Goal: Task Accomplishment & Management: Use online tool/utility

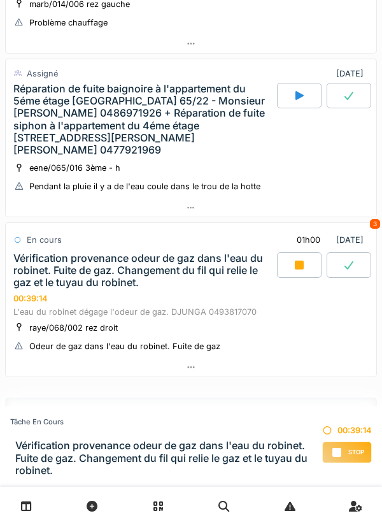
scroll to position [620, 0]
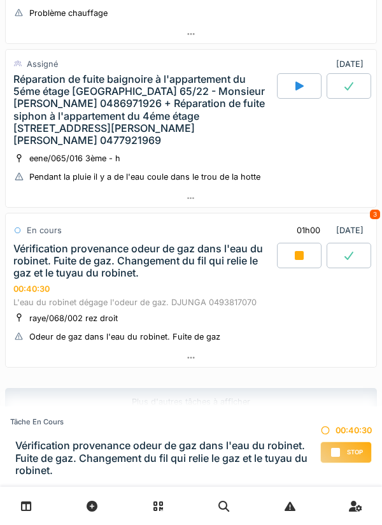
click at [316, 352] on div at bounding box center [191, 357] width 371 height 18
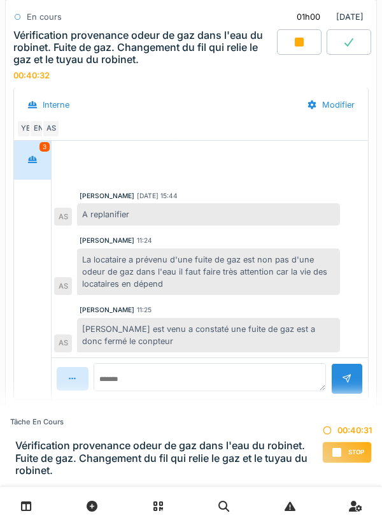
scroll to position [1029, 0]
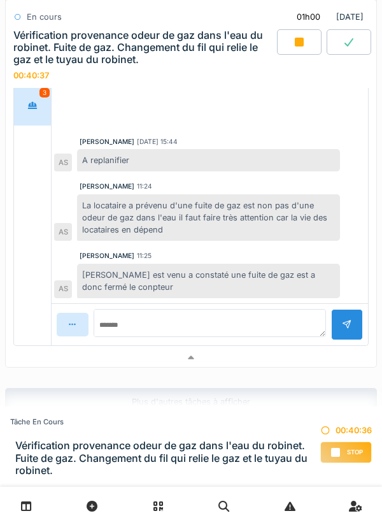
click at [317, 356] on div at bounding box center [191, 357] width 371 height 18
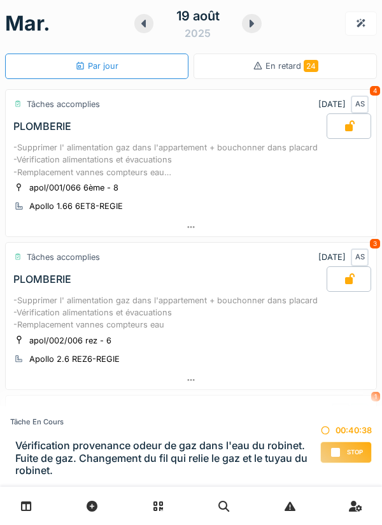
scroll to position [0, 0]
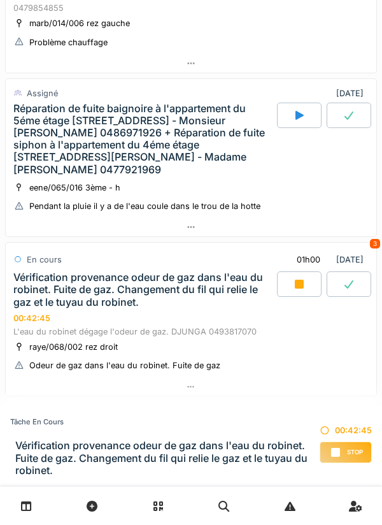
scroll to position [571, 0]
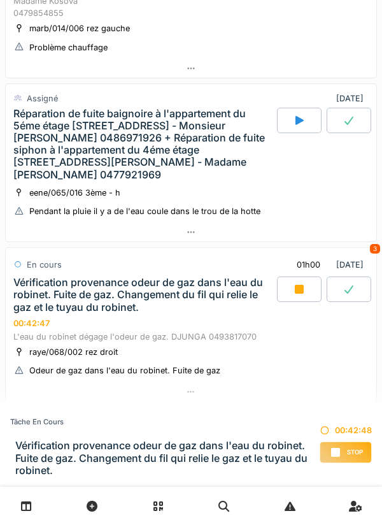
click at [315, 234] on div at bounding box center [191, 232] width 371 height 18
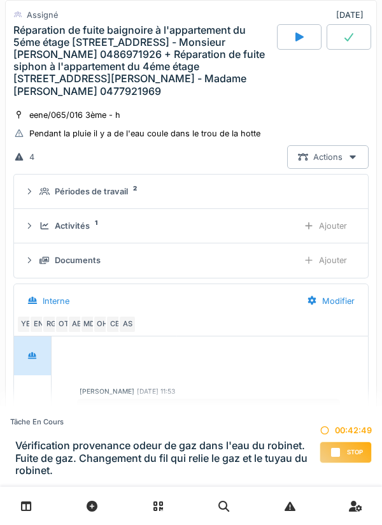
scroll to position [688, 0]
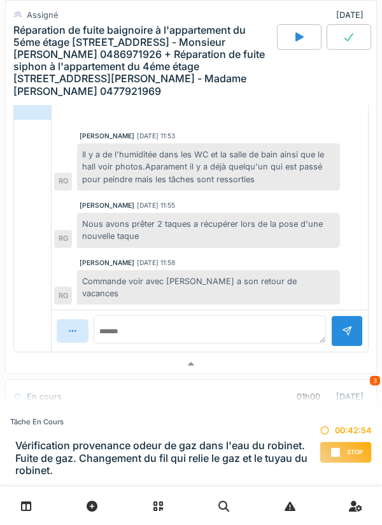
click at [285, 355] on div at bounding box center [191, 364] width 371 height 18
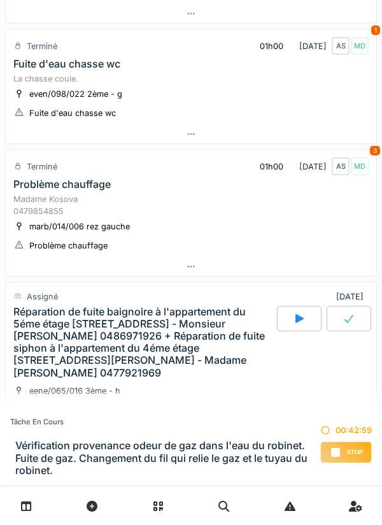
scroll to position [376, 0]
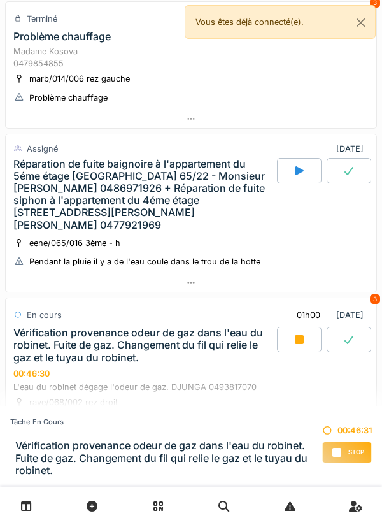
scroll to position [605, 0]
